Goal: Information Seeking & Learning: Learn about a topic

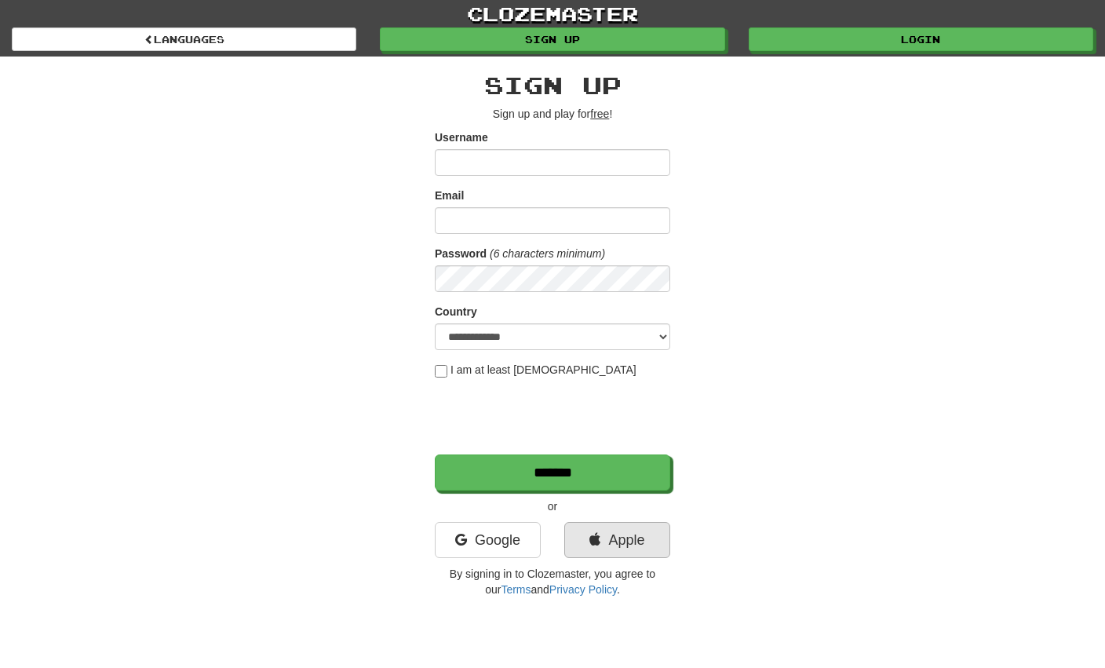
click at [580, 539] on link "Apple" at bounding box center [617, 540] width 106 height 36
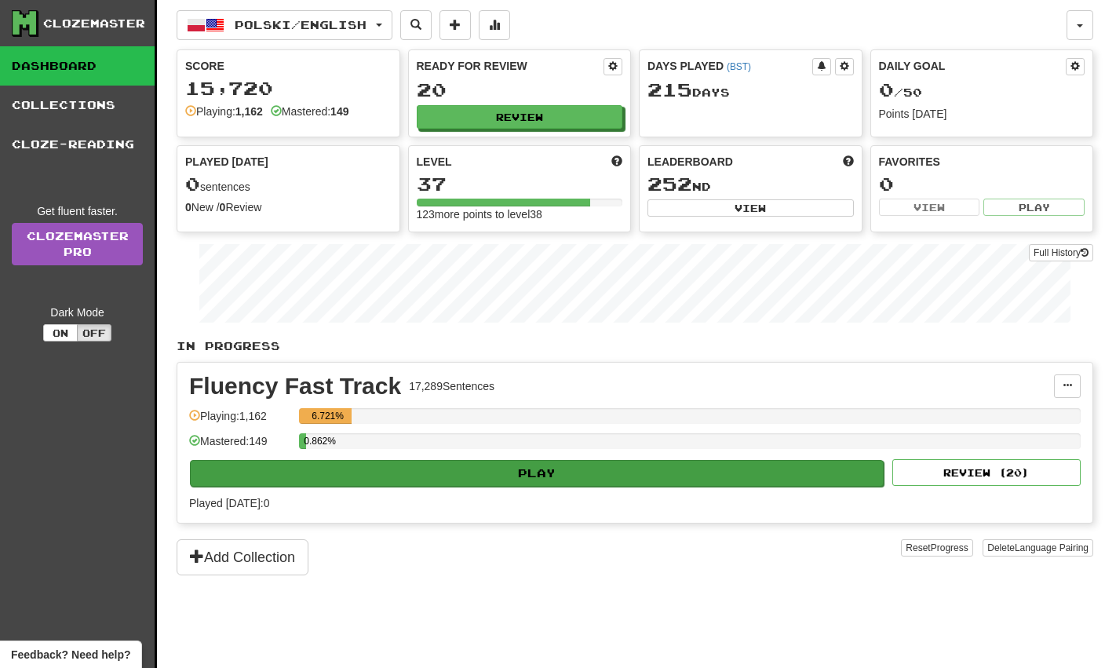
click at [477, 466] on button "Play" at bounding box center [537, 473] width 694 height 27
select select "**"
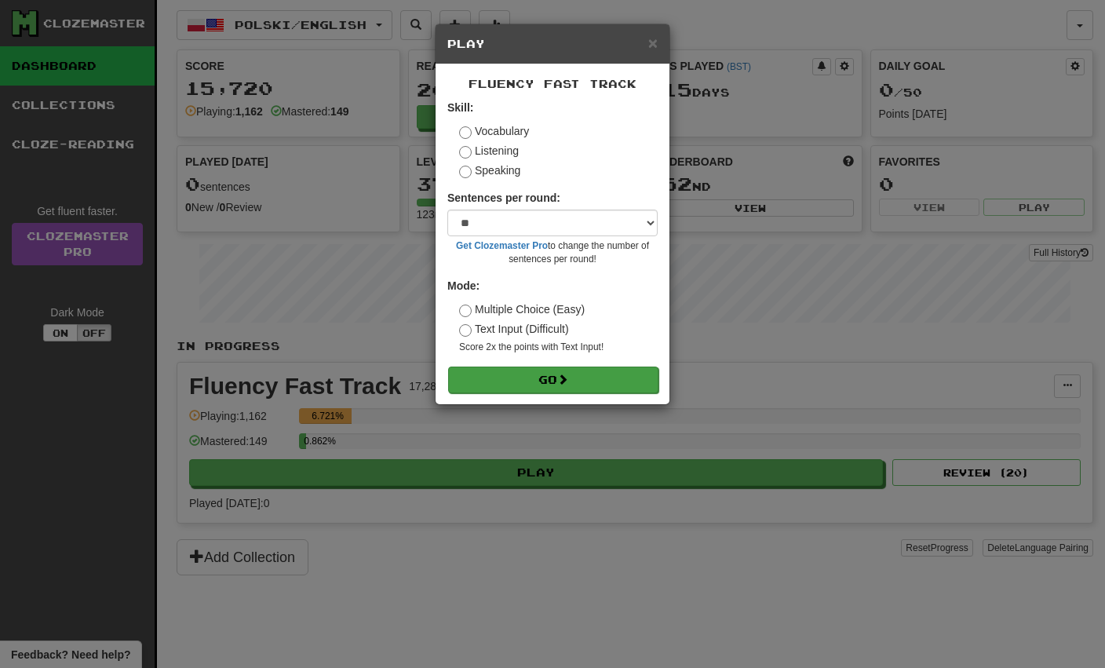
click at [509, 371] on button "Go" at bounding box center [553, 380] width 210 height 27
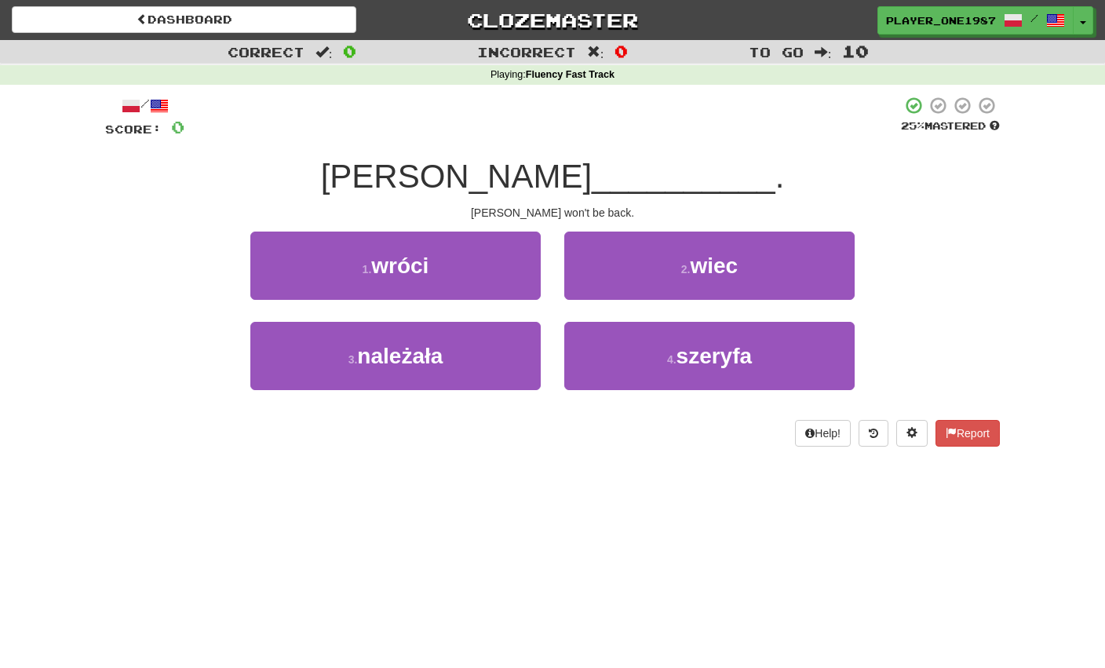
click at [406, 264] on span "wróci" at bounding box center [399, 266] width 57 height 24
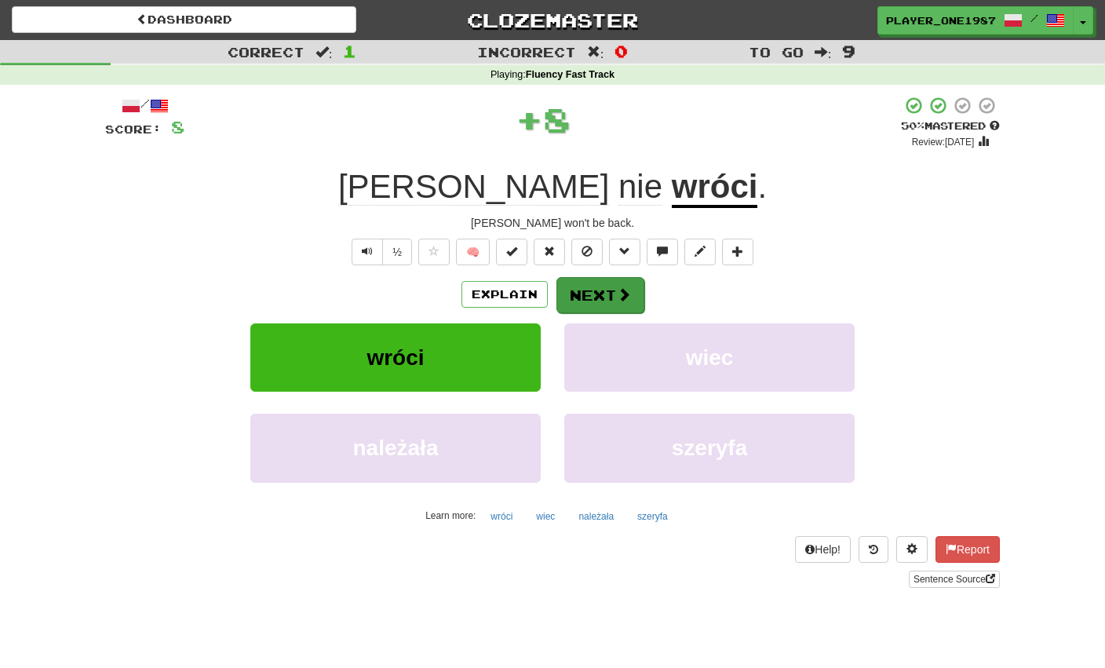
click at [620, 296] on span at bounding box center [624, 294] width 14 height 14
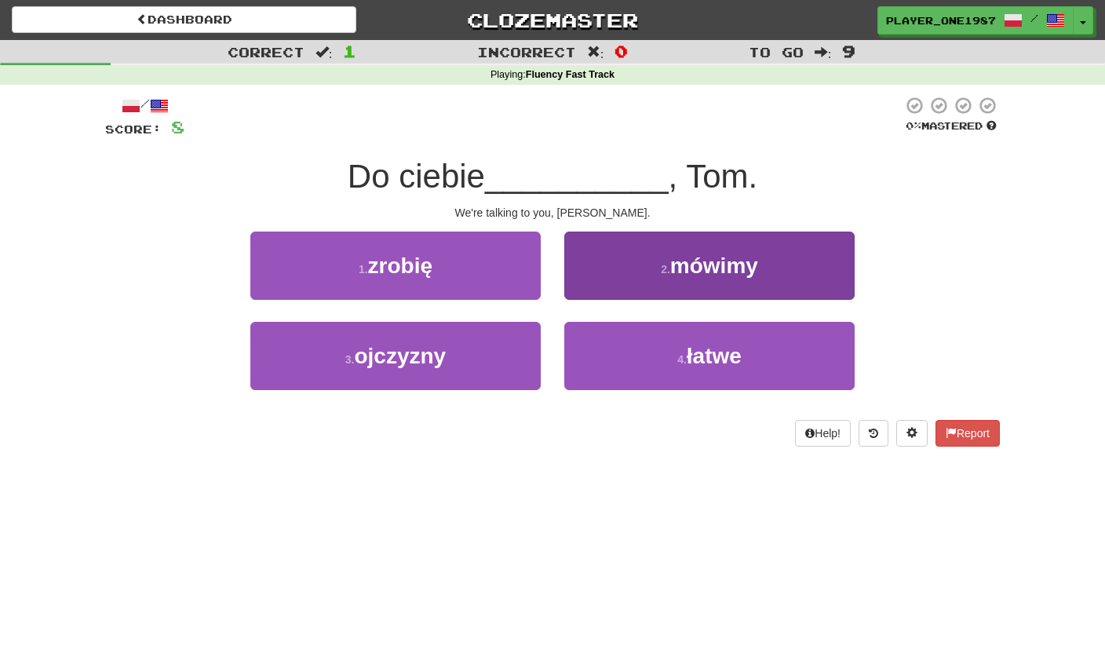
scroll to position [1, 0]
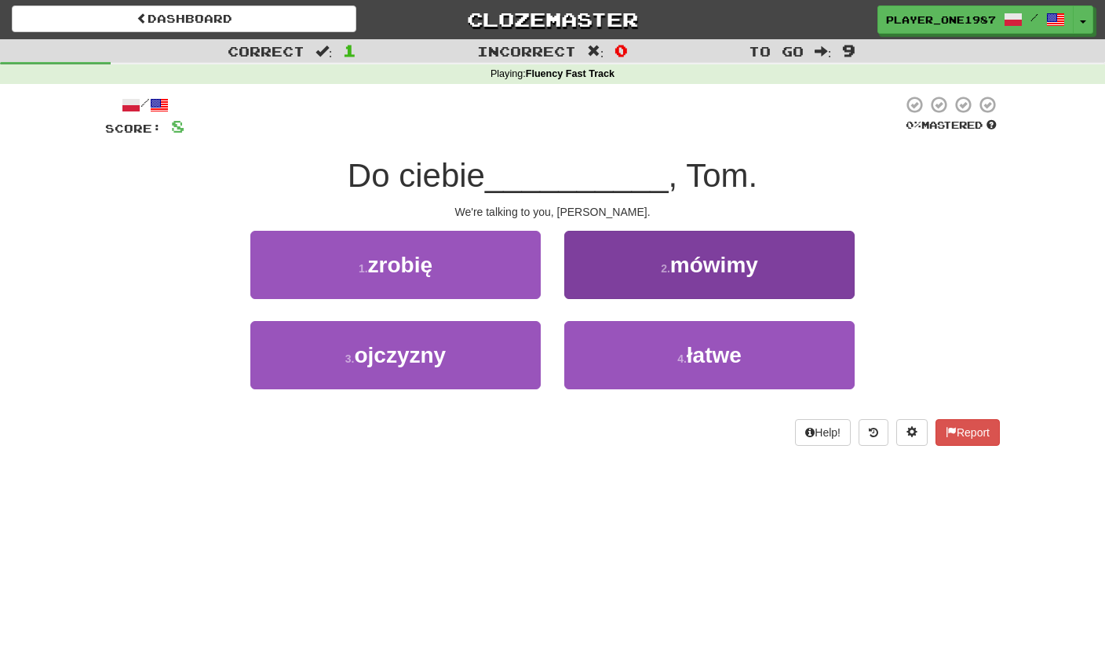
click at [674, 274] on span "mówimy" at bounding box center [714, 265] width 88 height 24
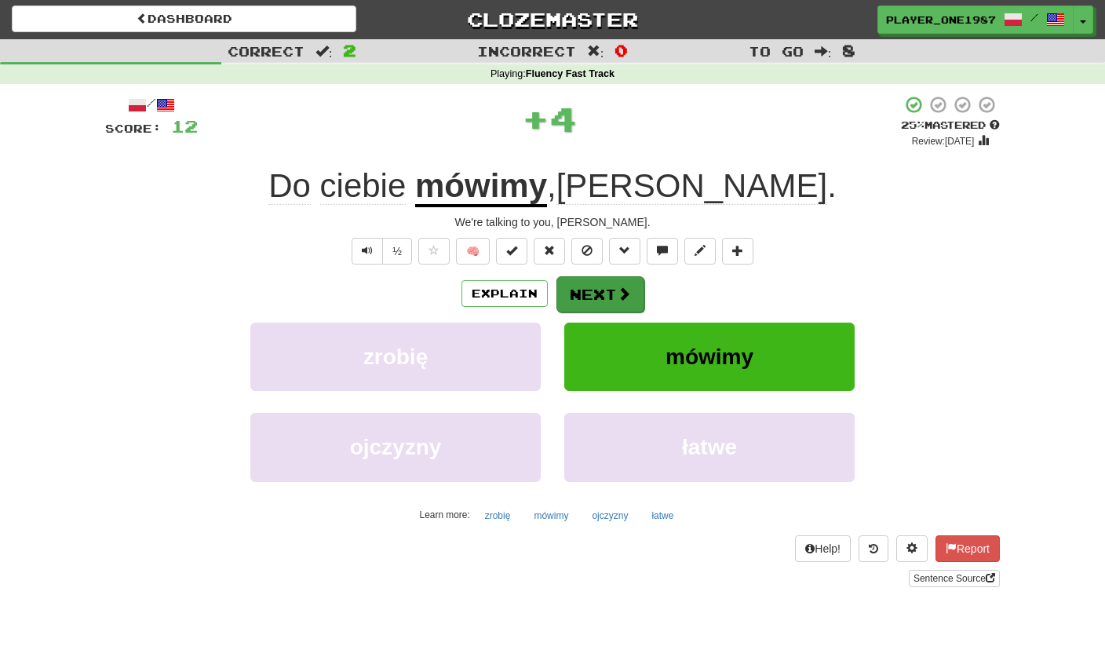
click at [623, 307] on button "Next" at bounding box center [601, 294] width 88 height 36
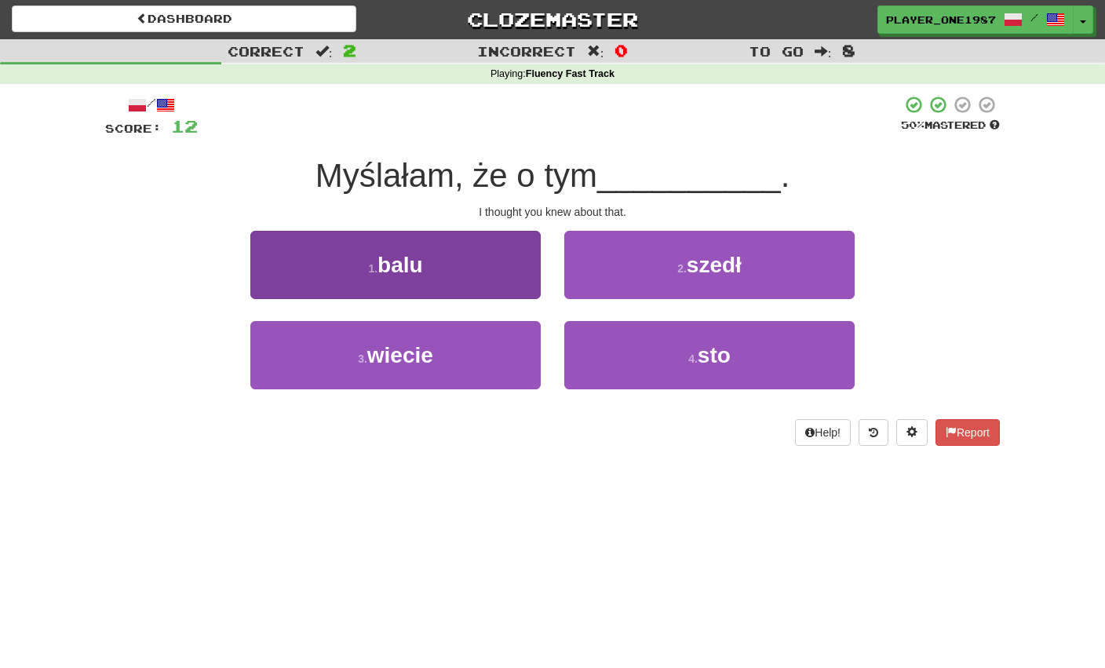
click at [462, 371] on button "3 . wiecie" at bounding box center [395, 355] width 290 height 68
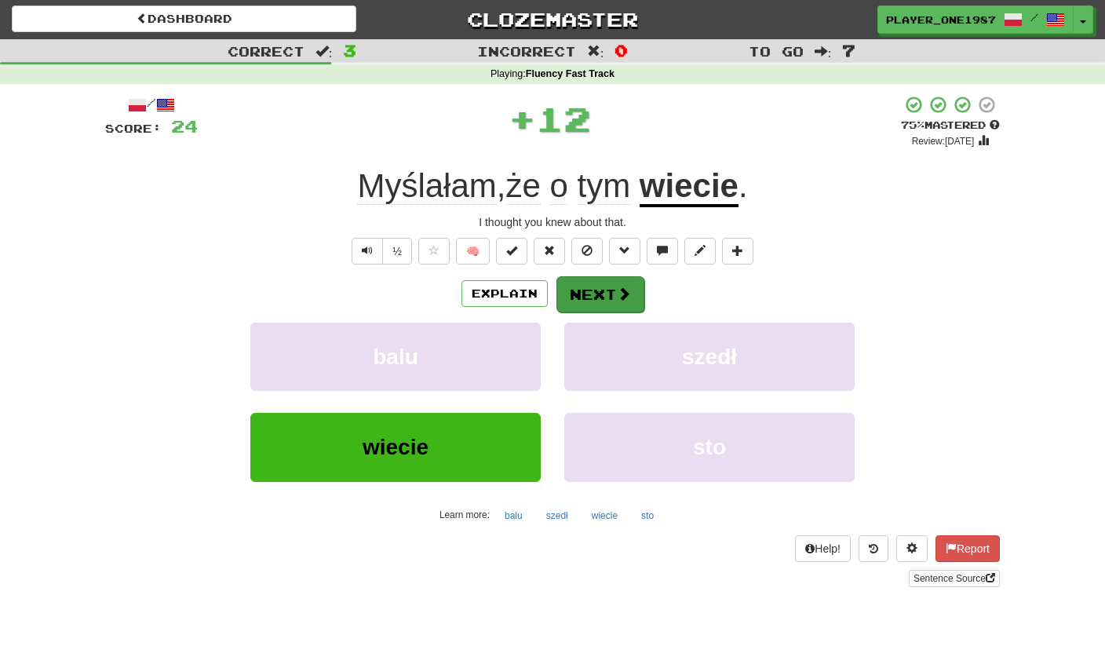
click at [607, 301] on button "Next" at bounding box center [601, 294] width 88 height 36
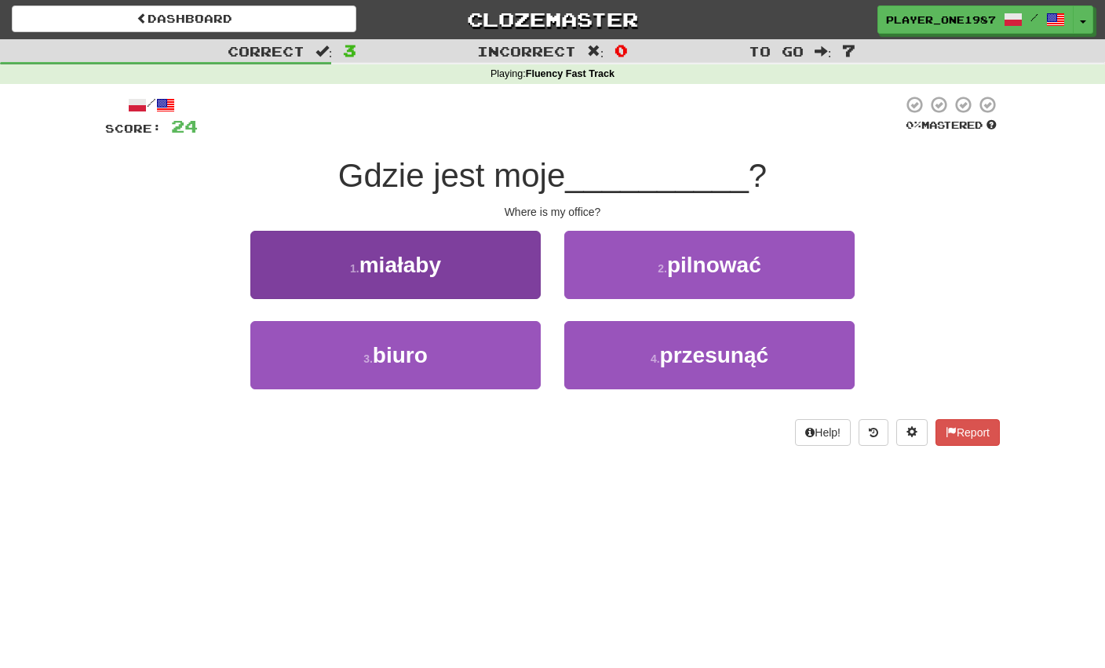
click at [474, 368] on button "3 . biuro" at bounding box center [395, 355] width 290 height 68
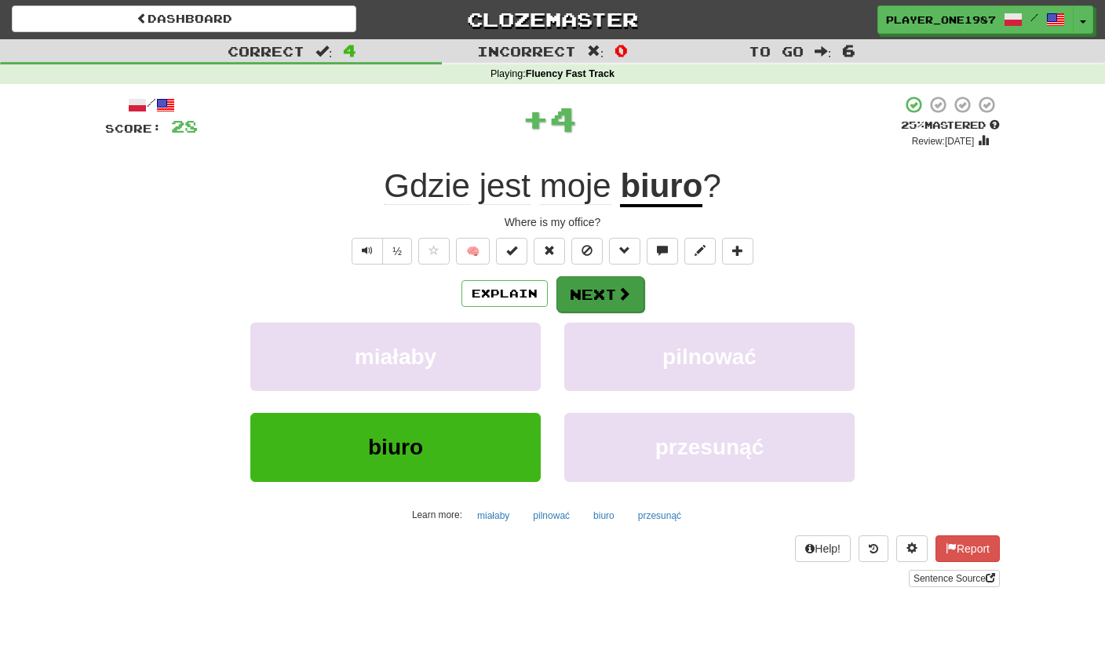
click at [617, 287] on span at bounding box center [624, 294] width 14 height 14
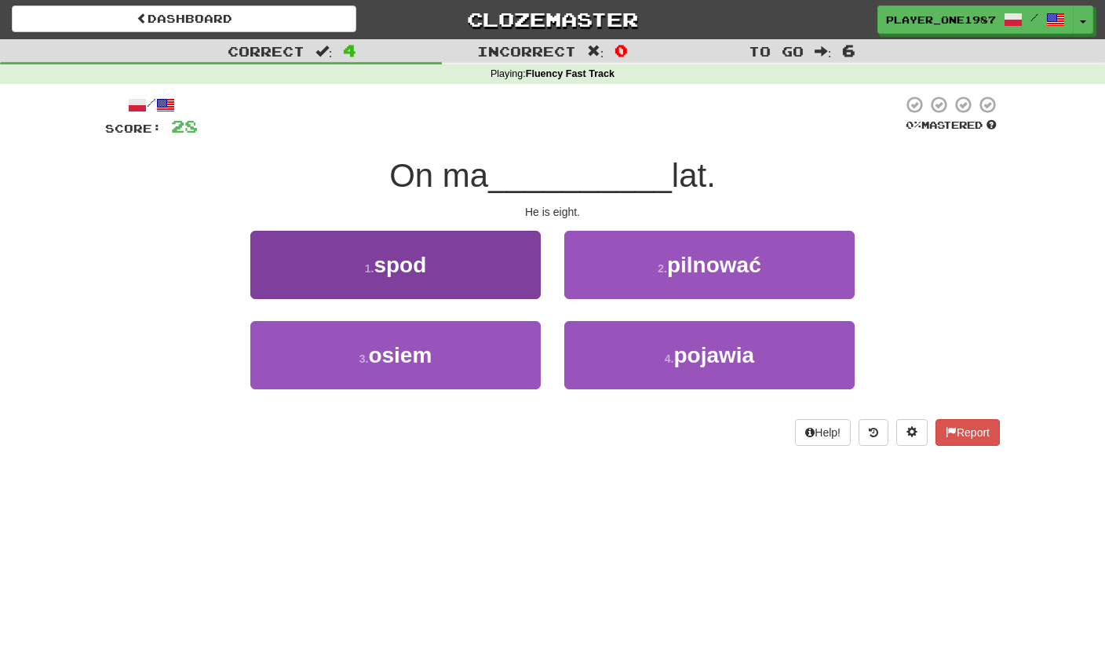
click at [490, 379] on button "3 . osiem" at bounding box center [395, 355] width 290 height 68
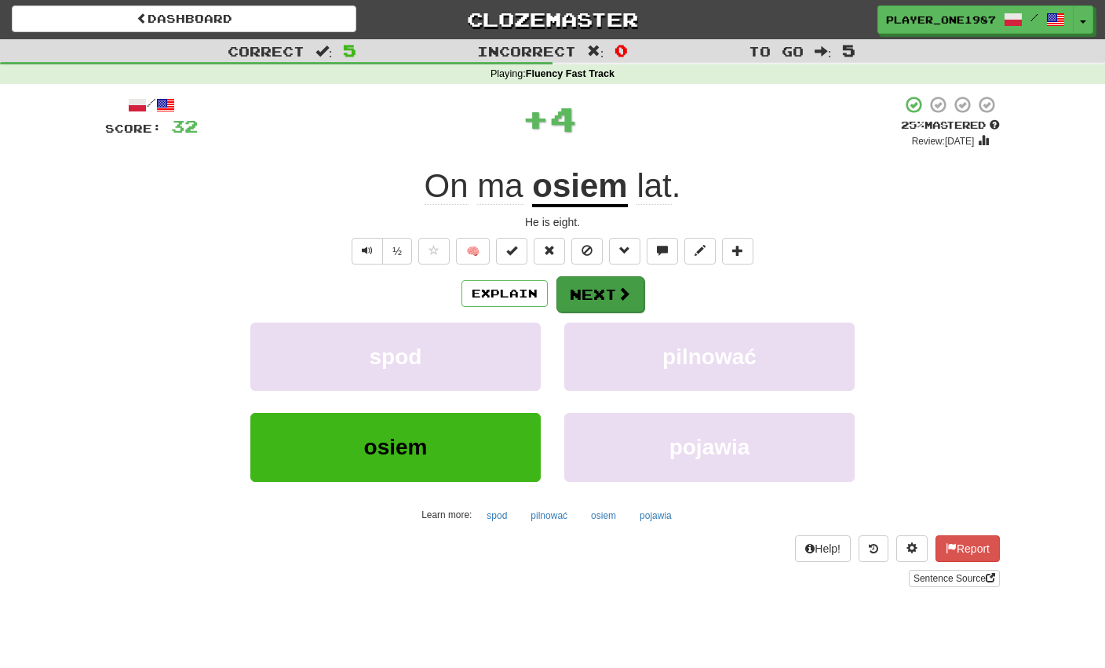
click at [580, 308] on button "Next" at bounding box center [601, 294] width 88 height 36
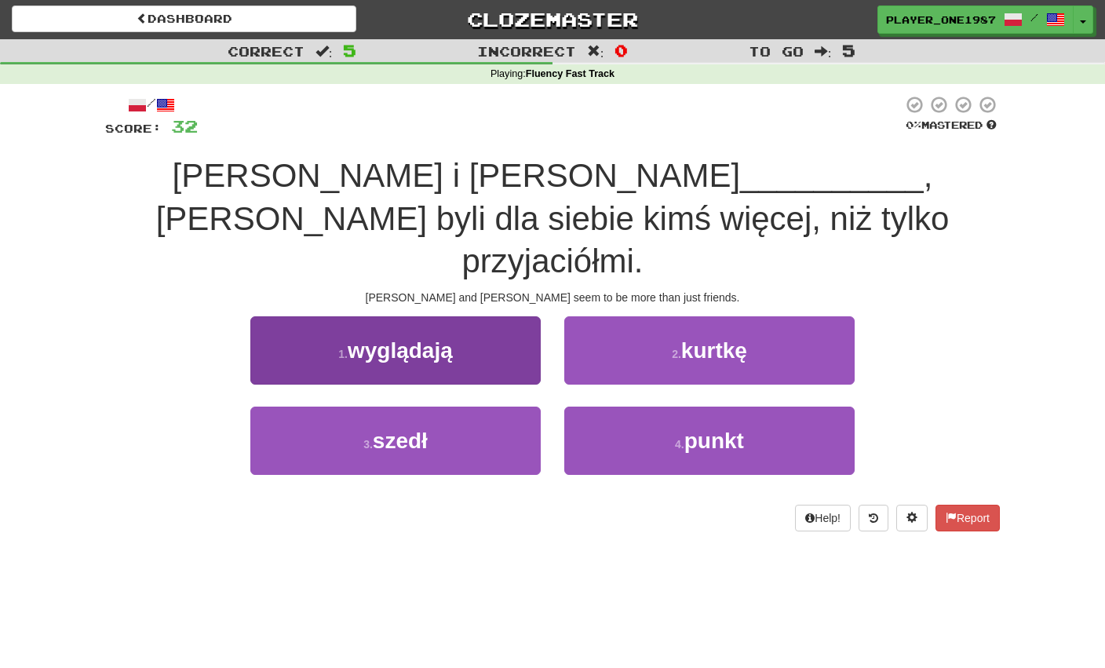
click at [470, 316] on button "1 . wyglądają" at bounding box center [395, 350] width 290 height 68
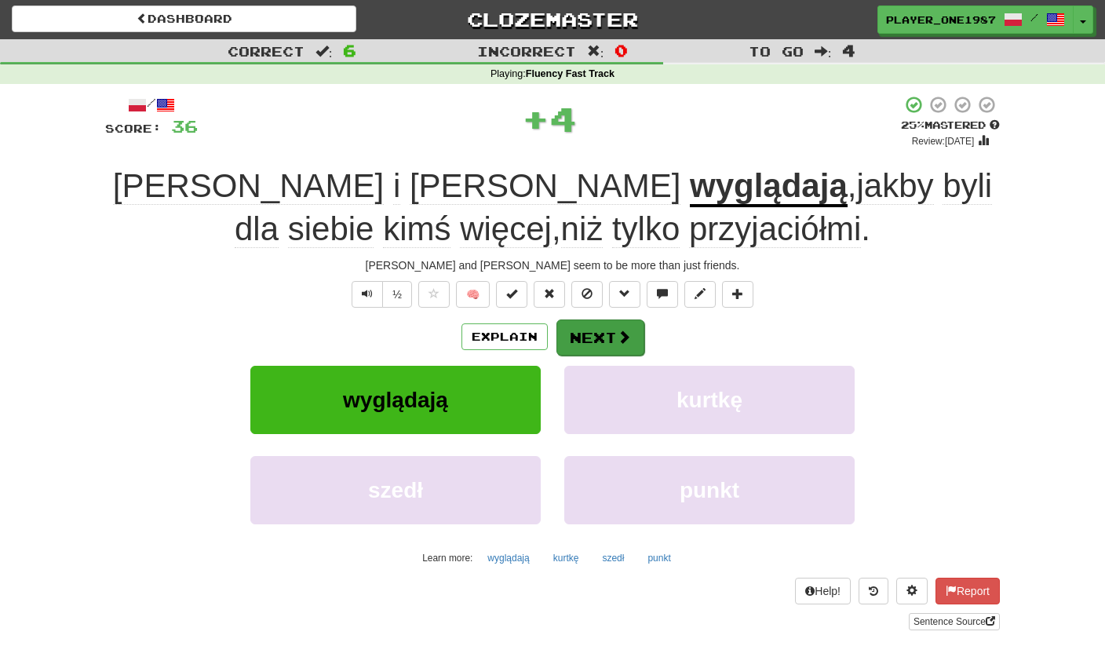
click at [590, 338] on button "Next" at bounding box center [601, 338] width 88 height 36
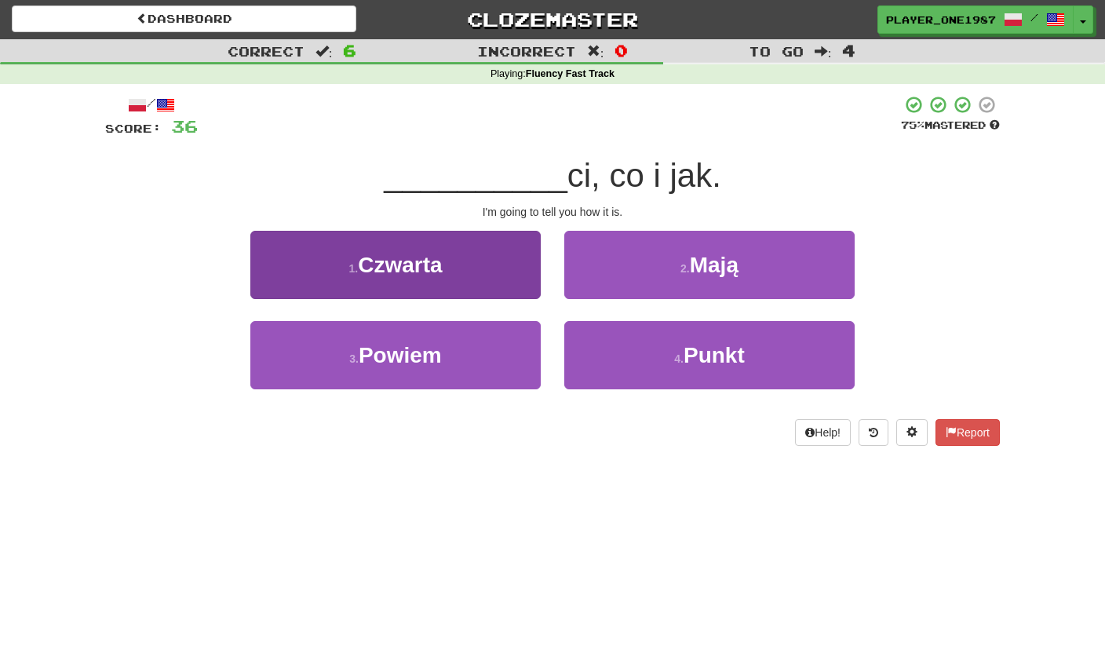
click at [447, 374] on button "3 . Powiem" at bounding box center [395, 355] width 290 height 68
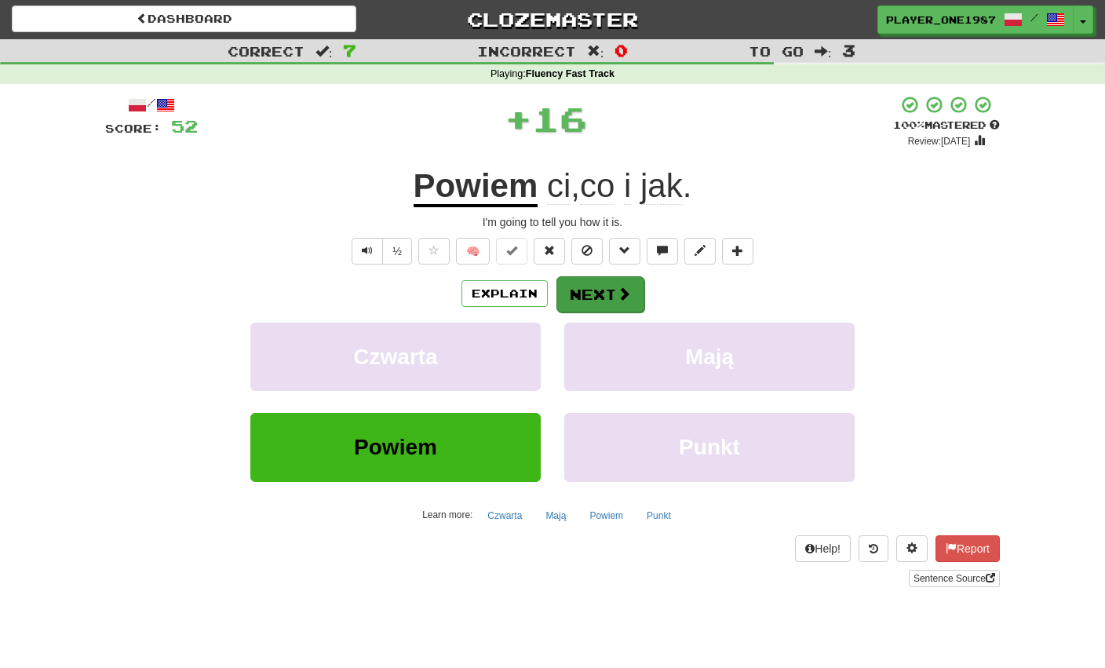
click at [592, 299] on button "Next" at bounding box center [601, 294] width 88 height 36
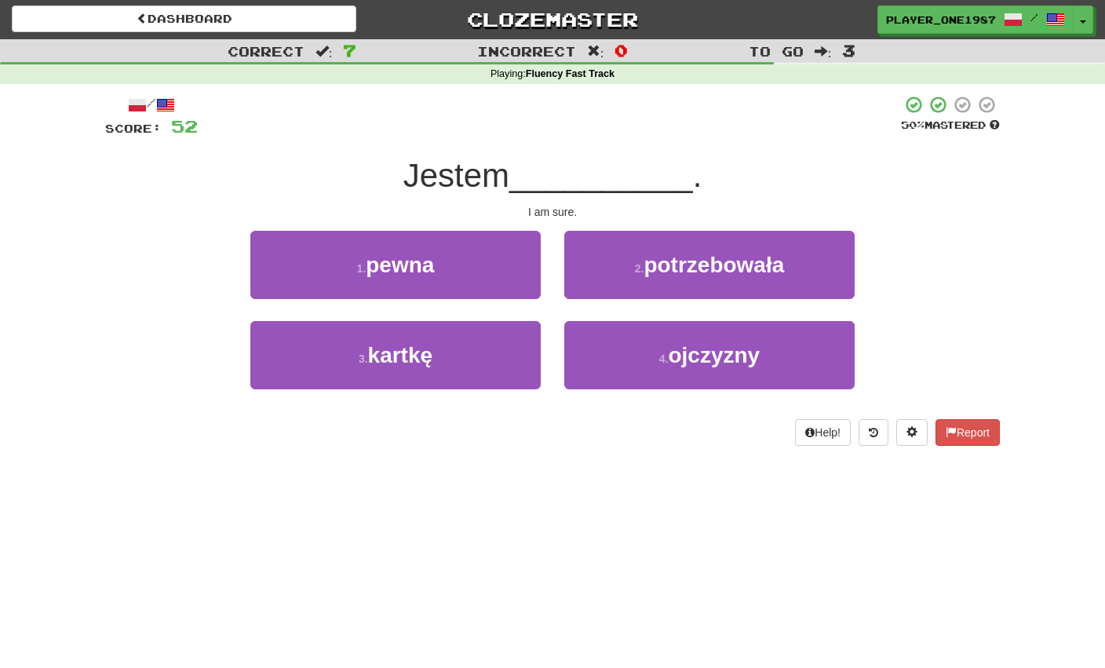
click at [498, 272] on button "1 . [GEOGRAPHIC_DATA]" at bounding box center [395, 265] width 290 height 68
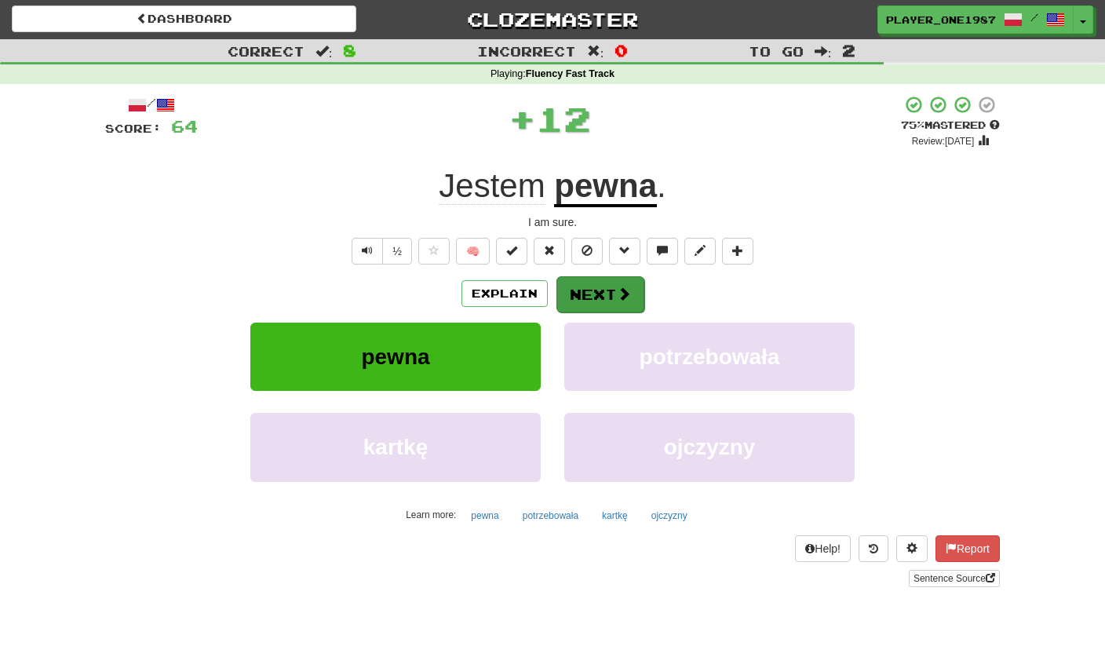
click at [597, 298] on button "Next" at bounding box center [601, 294] width 88 height 36
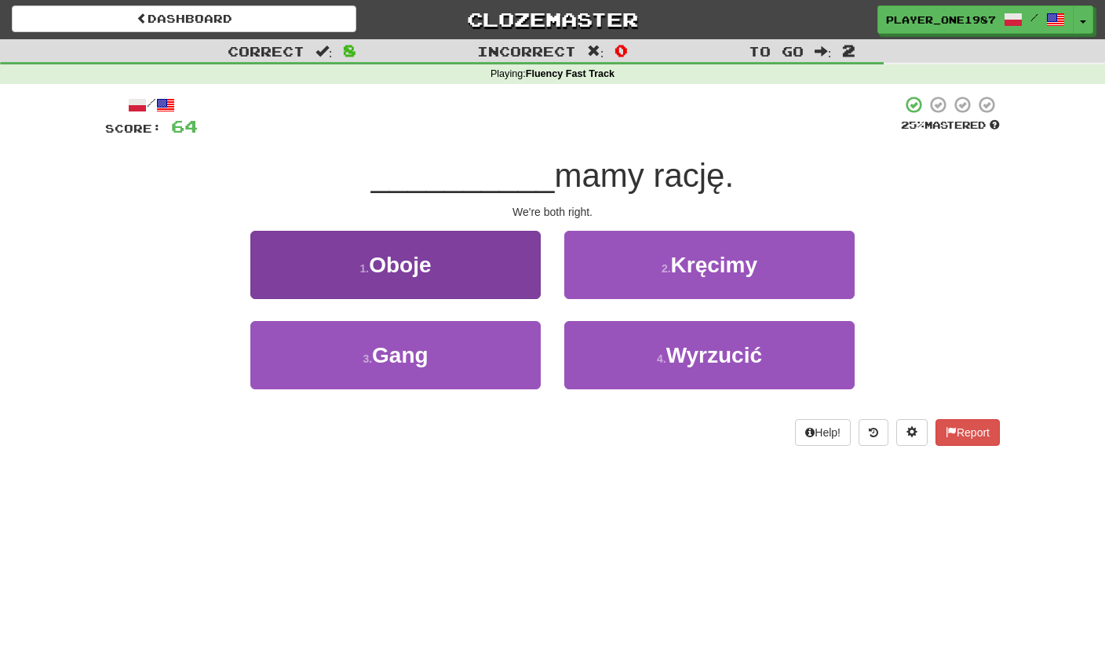
click at [496, 284] on button "1 . Oboje" at bounding box center [395, 265] width 290 height 68
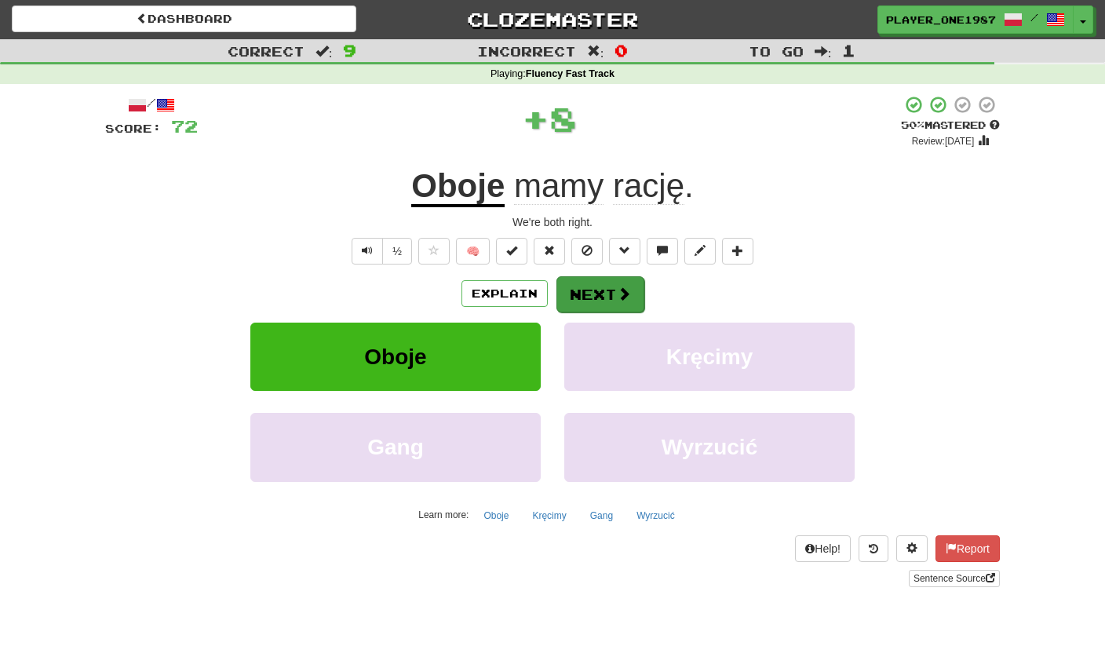
click at [595, 296] on button "Next" at bounding box center [601, 294] width 88 height 36
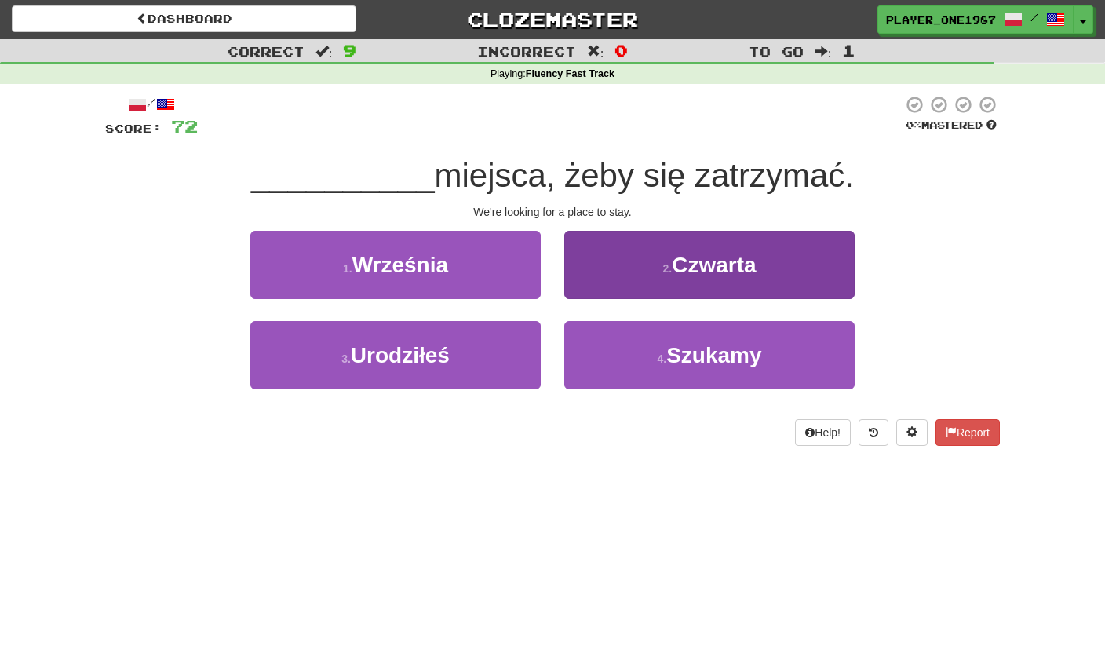
click at [604, 345] on button "4 . Szukamy" at bounding box center [709, 355] width 290 height 68
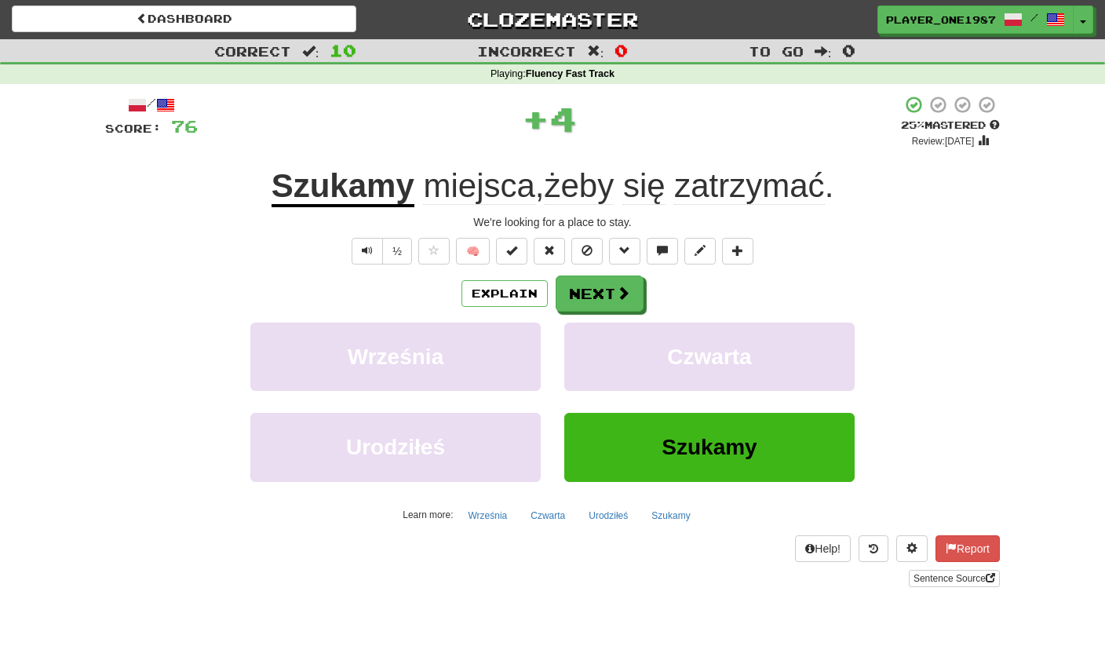
click at [610, 301] on button "Next" at bounding box center [600, 294] width 88 height 36
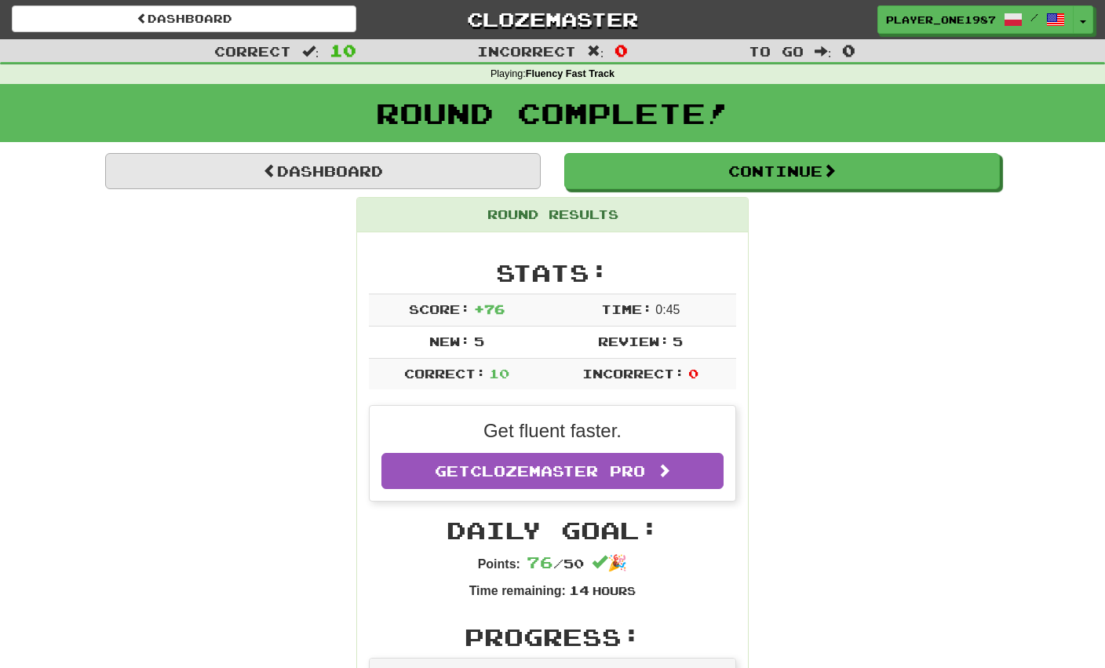
click at [420, 186] on link "Dashboard" at bounding box center [323, 171] width 436 height 36
